Goal: Find specific page/section: Find specific page/section

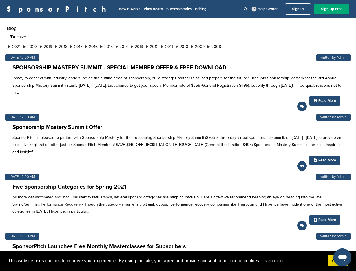
click at [178, 135] on p "SponsorPitch is pleased to partner with Sponsorship Mastery for their upcoming …" at bounding box center [177, 144] width 331 height 21
click at [178, 261] on span "This website uses cookies to improve your experience. By using the site, you ag…" at bounding box center [166, 260] width 316 height 8
click at [15, 46] on li "2021" at bounding box center [14, 47] width 15 height 6
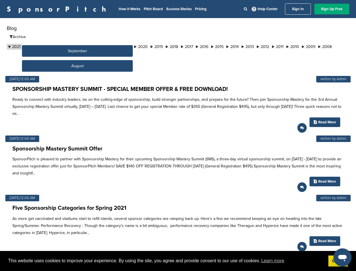
click at [31, 46] on button "September" at bounding box center [77, 51] width 111 height 12
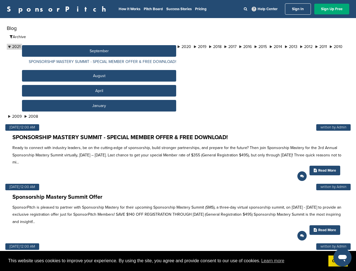
click at [48, 46] on button "September" at bounding box center [99, 51] width 154 height 12
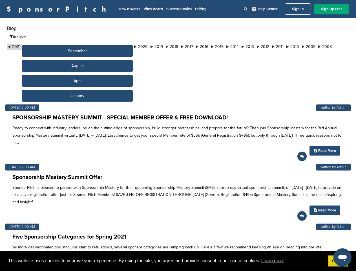
click at [64, 46] on button "September" at bounding box center [77, 51] width 111 height 12
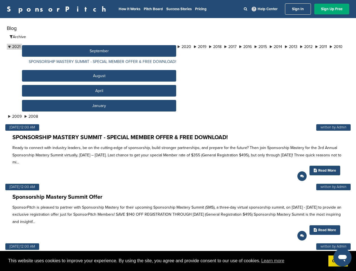
click at [80, 46] on button "September" at bounding box center [99, 51] width 154 height 12
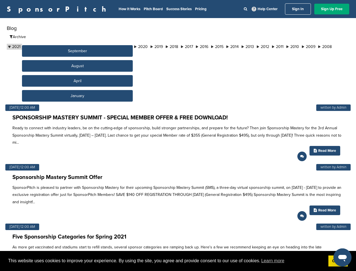
click at [96, 46] on button "September" at bounding box center [77, 51] width 111 height 12
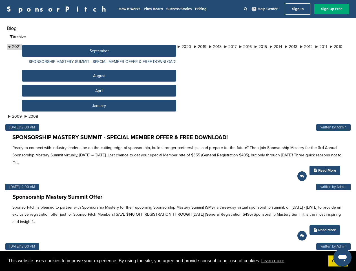
click at [112, 46] on button "September" at bounding box center [99, 51] width 154 height 12
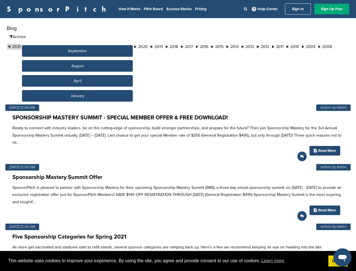
click at [129, 46] on button "September" at bounding box center [77, 51] width 111 height 12
